Goal: Navigation & Orientation: Find specific page/section

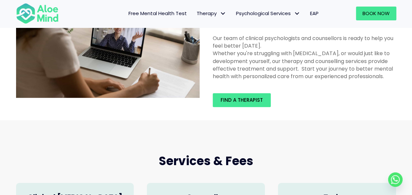
scroll to position [54, 0]
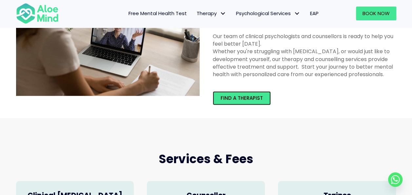
click at [247, 96] on span "Find a therapist" at bounding box center [241, 97] width 42 height 7
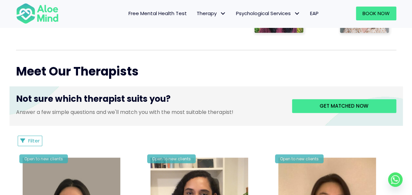
scroll to position [215, 0]
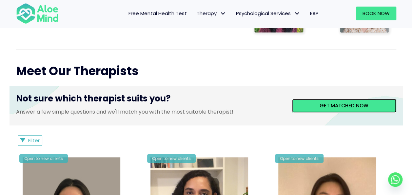
click at [335, 101] on link "Get matched now" at bounding box center [344, 106] width 104 height 14
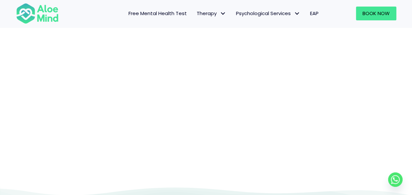
scroll to position [111, 0]
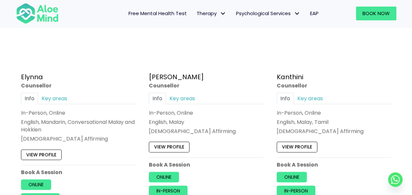
scroll to position [426, 0]
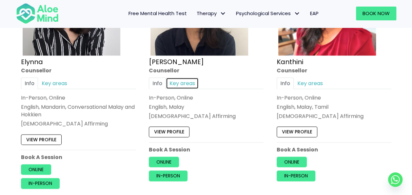
click at [180, 79] on link "Key areas" at bounding box center [182, 82] width 33 height 11
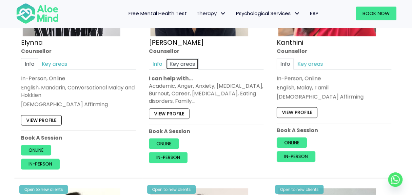
scroll to position [445, 0]
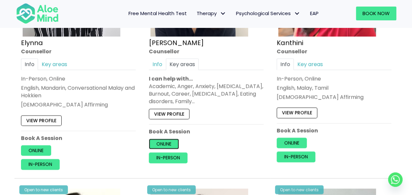
click at [160, 139] on link "Online" at bounding box center [164, 143] width 30 height 10
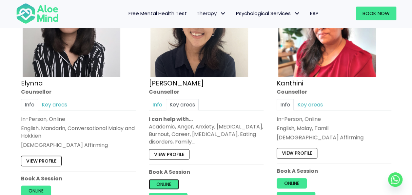
scroll to position [406, 0]
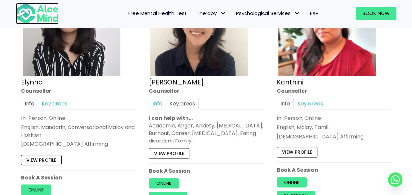
click at [42, 18] on img at bounding box center [37, 14] width 43 height 22
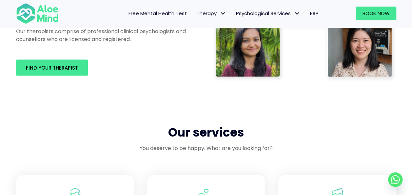
scroll to position [436, 0]
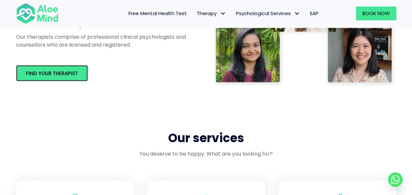
click at [77, 77] on link "Find your therapist" at bounding box center [52, 73] width 72 height 16
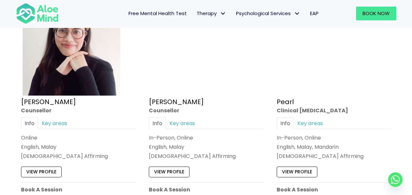
scroll to position [1349, 0]
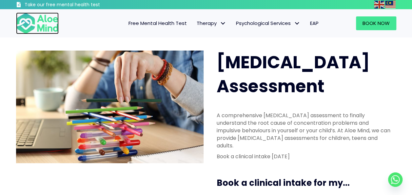
click at [33, 19] on img at bounding box center [37, 23] width 43 height 22
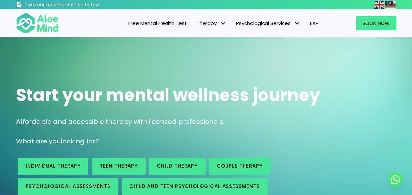
click at [0, 0] on span "Adult Psychological Assessments" at bounding box center [0, 0] width 0 height 0
